Goal: Transaction & Acquisition: Register for event/course

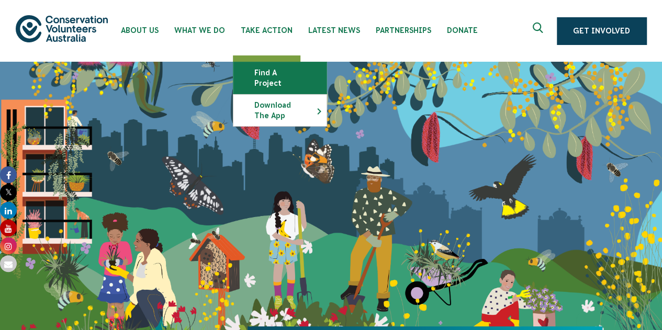
click at [282, 73] on link "Find a project" at bounding box center [280, 77] width 93 height 31
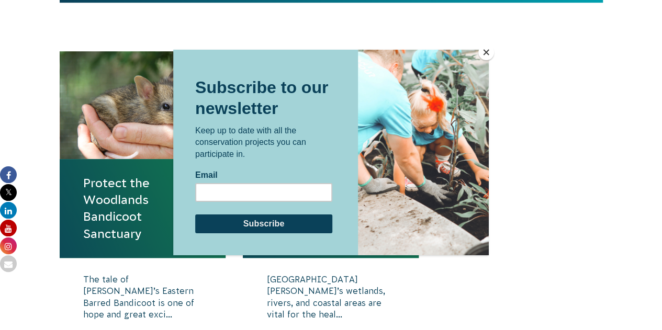
scroll to position [367, 0]
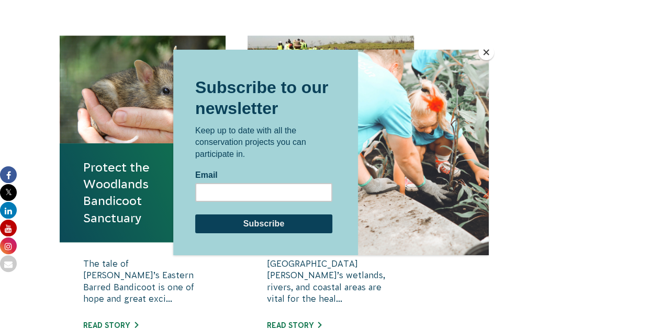
click at [489, 54] on button "Close" at bounding box center [487, 53] width 16 height 16
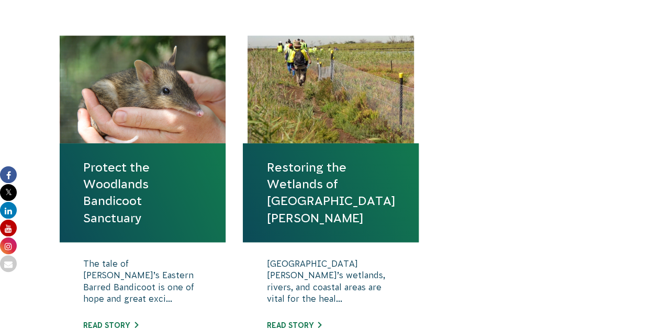
click at [138, 177] on link "Protect the Woodlands Bandicoot Sanctuary" at bounding box center [142, 193] width 119 height 68
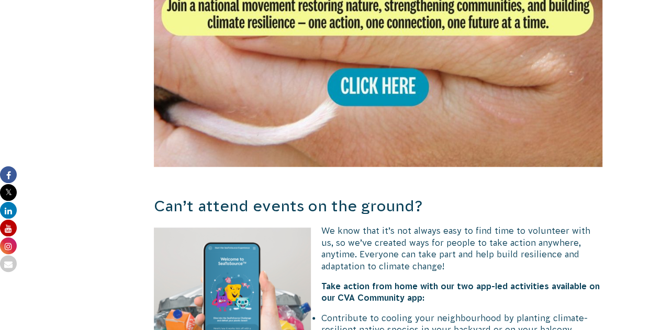
scroll to position [2312, 0]
